Goal: Information Seeking & Learning: Learn about a topic

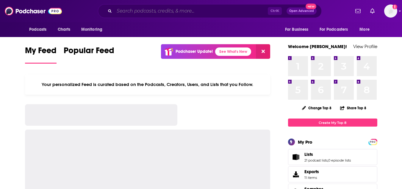
click at [210, 11] on input "Search podcasts, credits, & more..." at bounding box center [191, 11] width 154 height 10
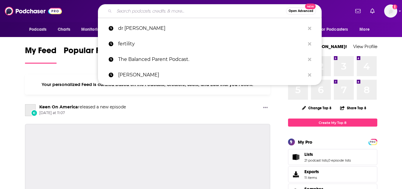
paste input "The Rational View podcast with [PERSON_NAME]"
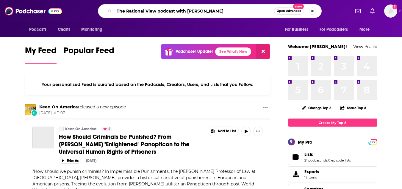
type input "The Rational View podcast with [PERSON_NAME]"
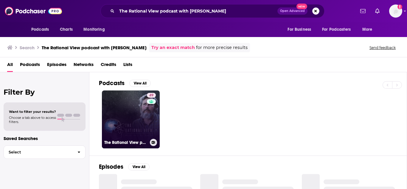
click at [141, 104] on link "49 The Rational View podcast with [PERSON_NAME]" at bounding box center [131, 119] width 58 height 58
